Goal: Information Seeking & Learning: Check status

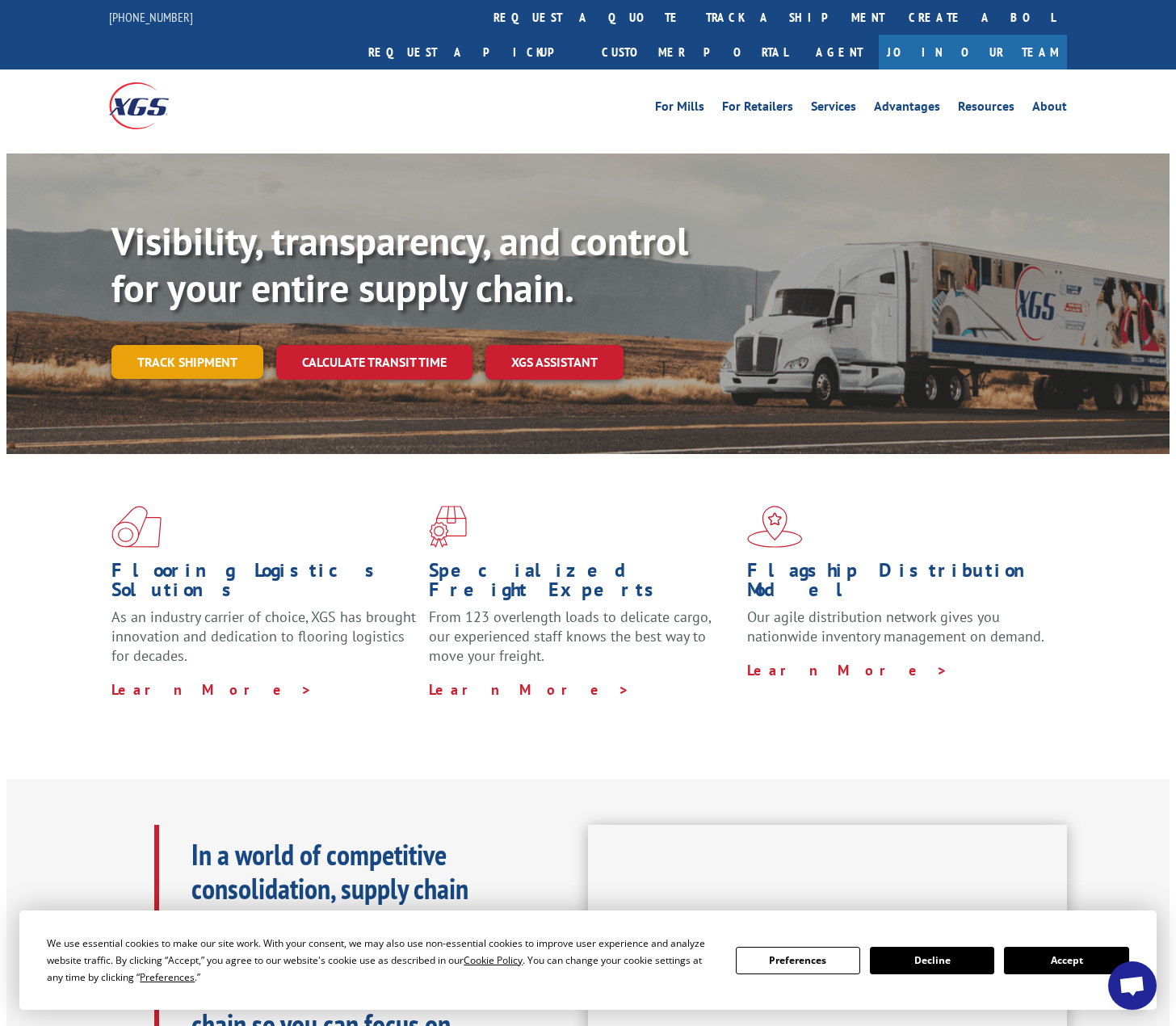
click at [190, 345] on link "Track shipment" at bounding box center [187, 362] width 152 height 34
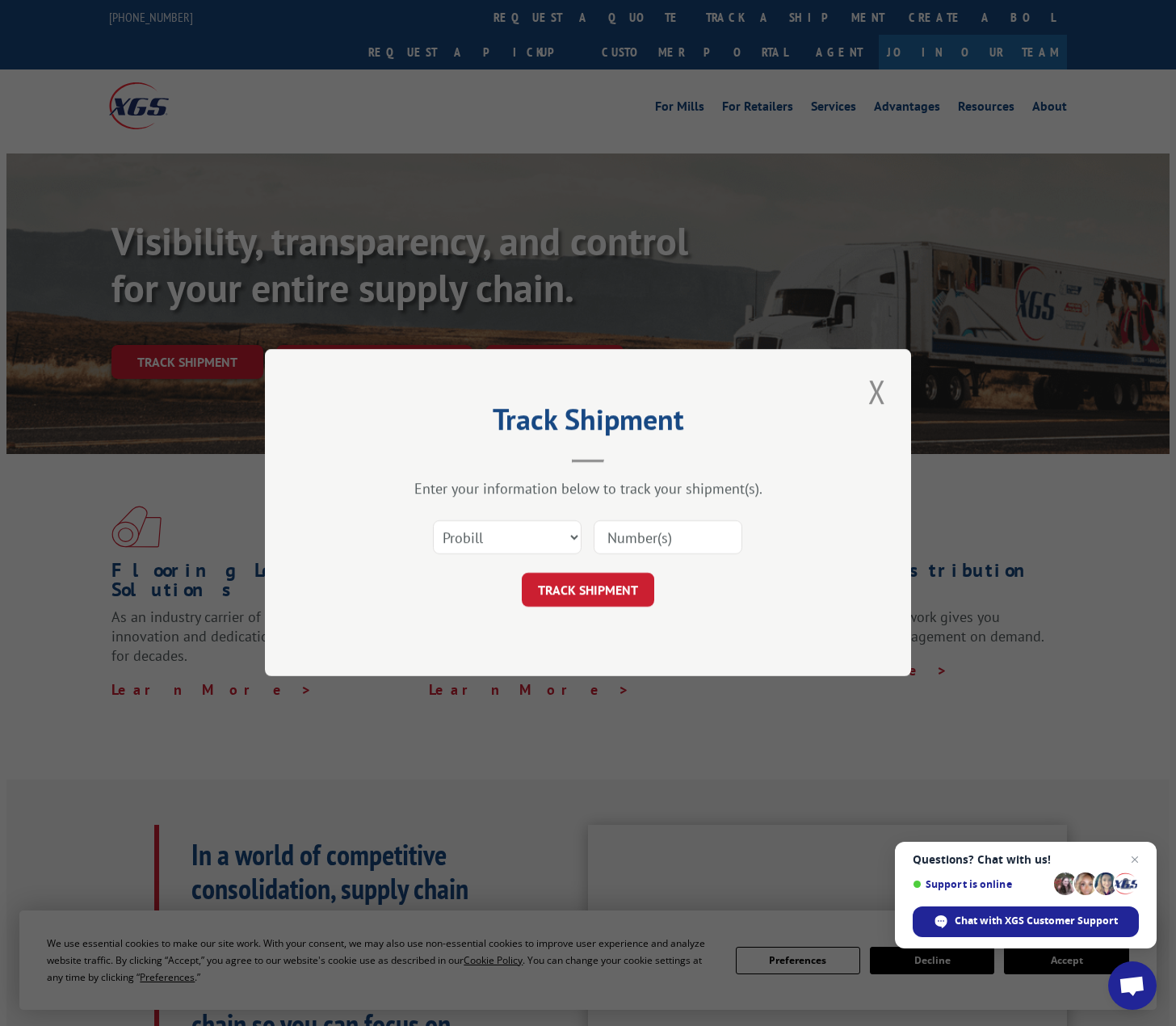
click at [637, 529] on input at bounding box center [667, 537] width 149 height 34
paste input "13781791"
type input "13781791"
click at [601, 587] on button "TRACK SHIPMENT" at bounding box center [588, 590] width 132 height 34
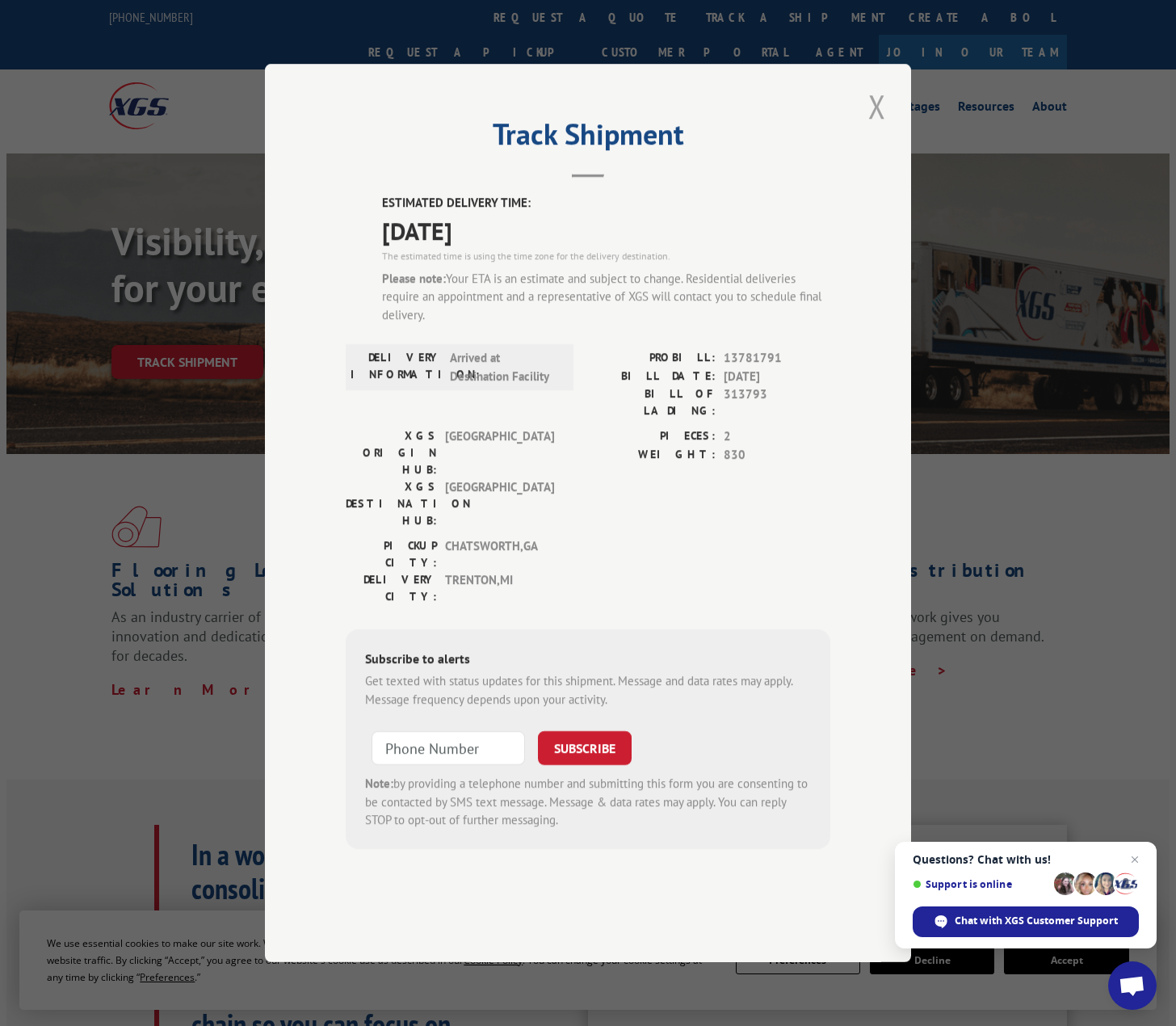
click at [874, 128] on button "Close modal" at bounding box center [877, 105] width 28 height 44
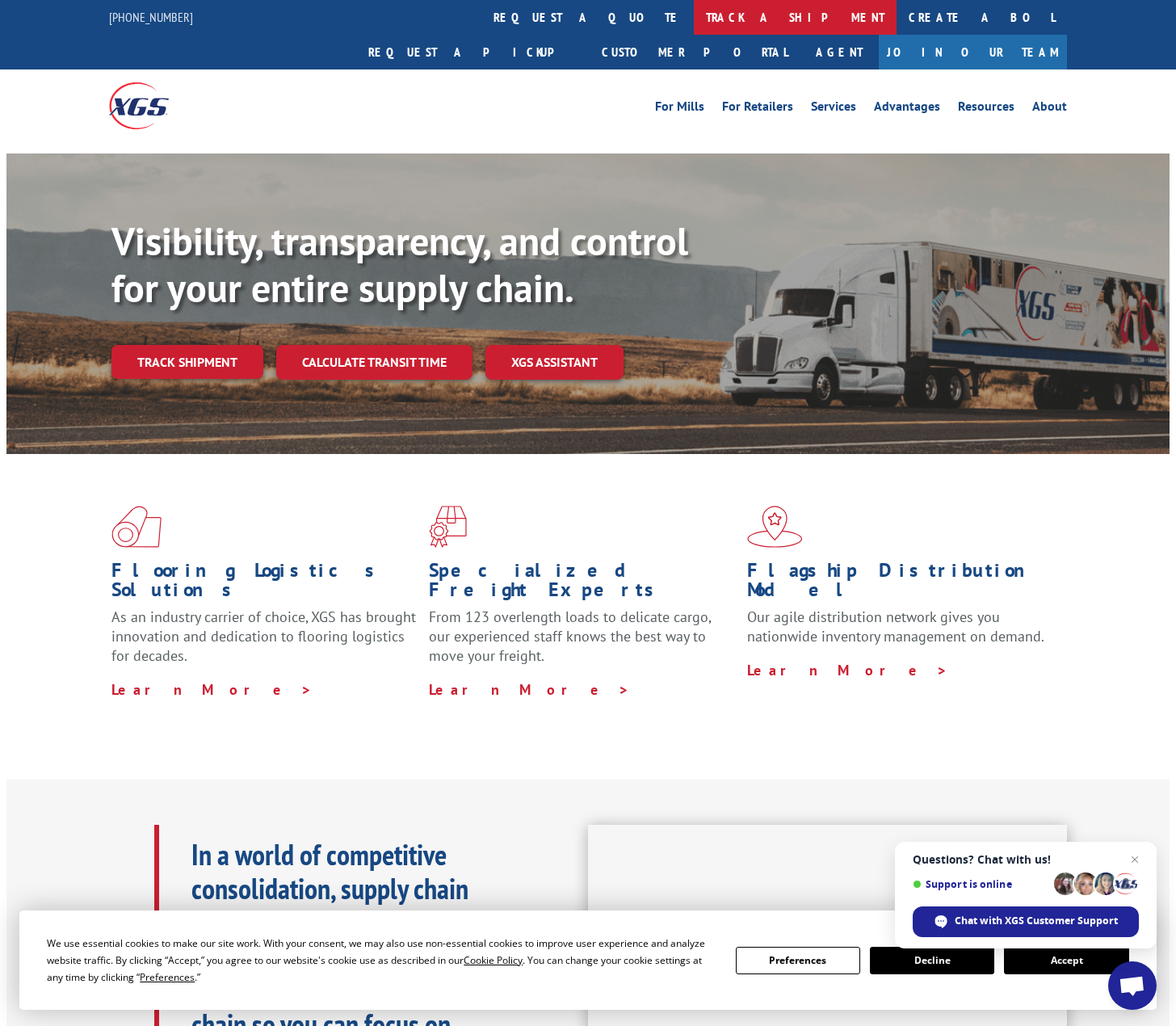
click at [694, 19] on link "track a shipment" at bounding box center [796, 17] width 203 height 34
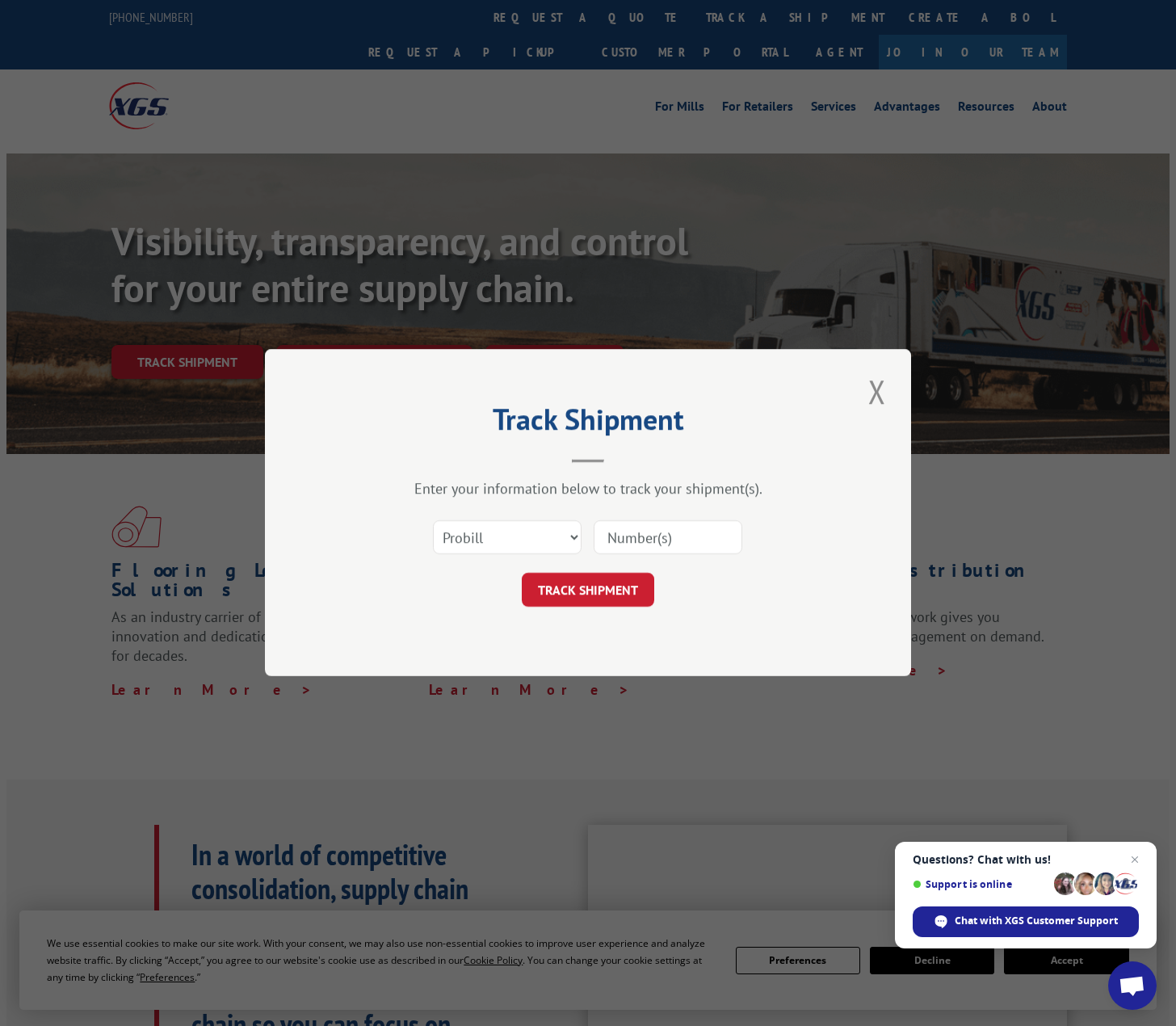
click at [700, 544] on input at bounding box center [667, 537] width 149 height 34
paste input "13781790"
type input "13781790"
click at [595, 595] on button "TRACK SHIPMENT" at bounding box center [588, 590] width 132 height 34
